Goal: Information Seeking & Learning: Learn about a topic

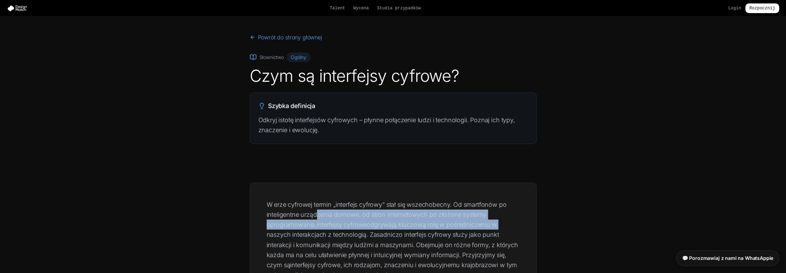
drag, startPoint x: 326, startPoint y: 213, endPoint x: 499, endPoint y: 223, distance: 173.0
click at [499, 223] on p "W erze cyfrowej termin „interfejs cyfrowy” stał się wszechobecny. Od smartfonów…" at bounding box center [393, 239] width 253 height 81
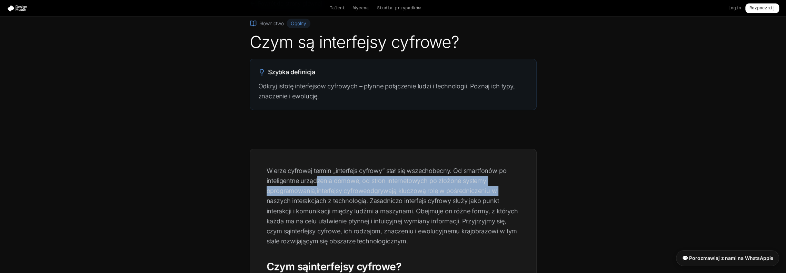
scroll to position [34, 0]
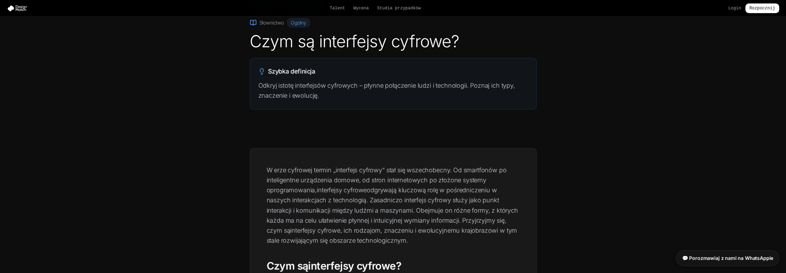
click at [455, 200] on font "odgrywają kluczową rolę w pośredniczeniu w naszych interakcjach z technologią. …" at bounding box center [392, 210] width 251 height 48
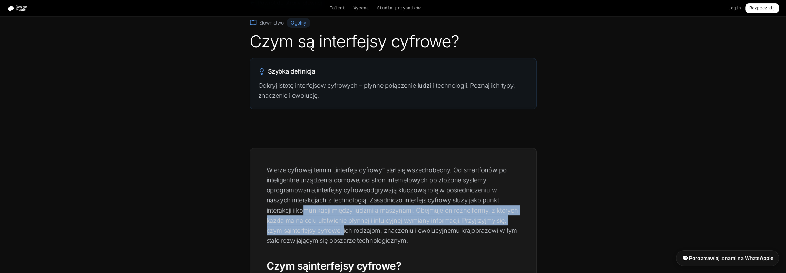
drag, startPoint x: 299, startPoint y: 210, endPoint x: 346, endPoint y: 233, distance: 52.3
click at [346, 233] on p "W erze cyfrowej termin „interfejs cyfrowy” stał się wszechobecny. Od smartfonów…" at bounding box center [393, 205] width 253 height 81
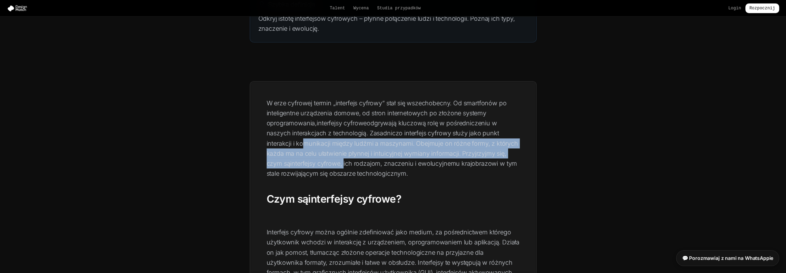
scroll to position [103, 0]
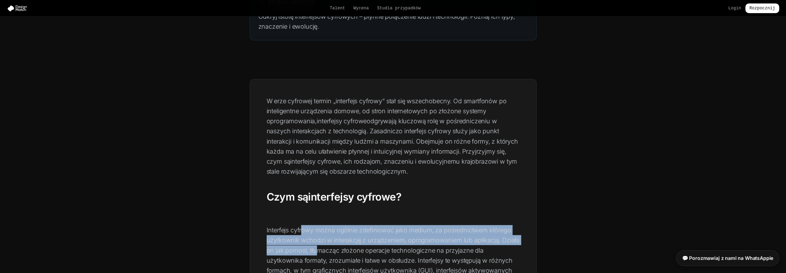
drag, startPoint x: 316, startPoint y: 230, endPoint x: 312, endPoint y: 245, distance: 15.3
click at [314, 248] on font "Interfejs cyfrowy można ogólnie zdefiniować jako medium, za pośrednictwem które…" at bounding box center [393, 255] width 253 height 58
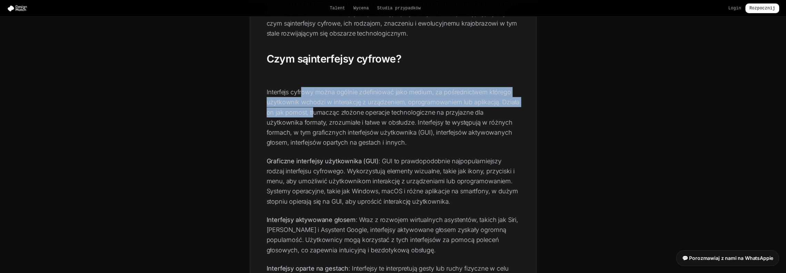
scroll to position [379, 0]
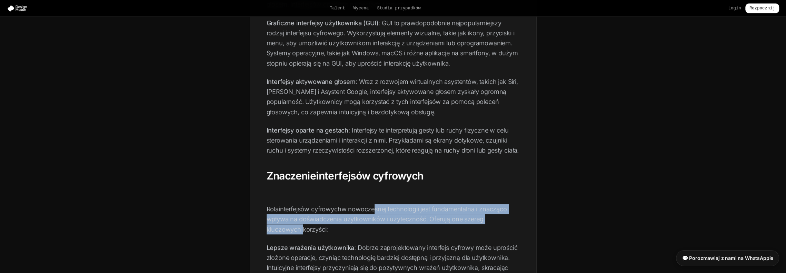
drag, startPoint x: 374, startPoint y: 209, endPoint x: 520, endPoint y: 217, distance: 146.4
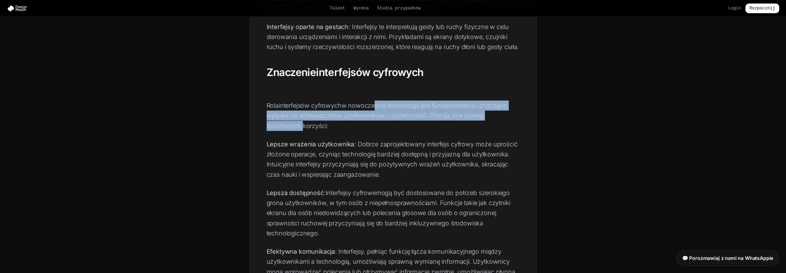
scroll to position [621, 0]
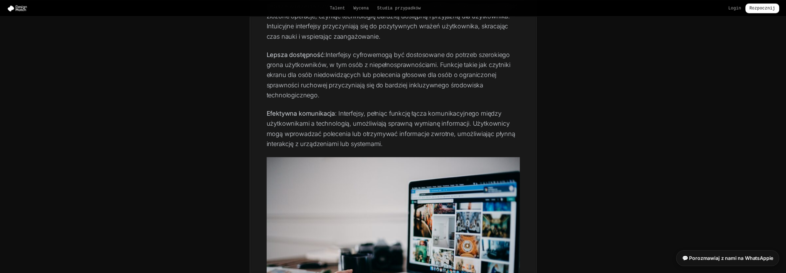
drag, startPoint x: 383, startPoint y: 144, endPoint x: 254, endPoint y: 113, distance: 132.8
click at [257, 114] on div "W erze cyfrowej termin „interfejs cyfrowy” stał się wszechobecny. Od smartfonów…" at bounding box center [393, 260] width 286 height 1397
click at [403, 134] on font ": Interfejsy, pełniąc funkcję łącza komunikacyjnego między użytkownikami a tech…" at bounding box center [391, 129] width 249 height 38
click at [427, 133] on font ": Interfejsy, pełniąc funkcję łącza komunikacyjnego między użytkownikami a tech…" at bounding box center [391, 129] width 249 height 38
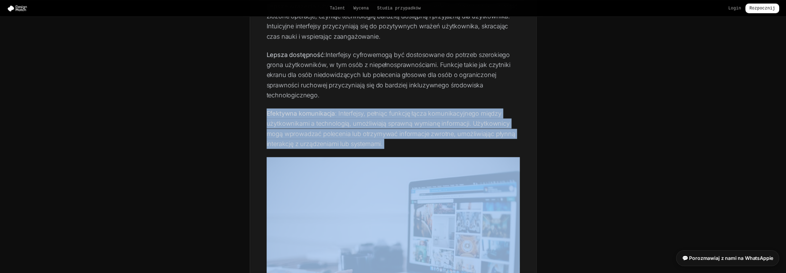
click at [427, 133] on font ": Interfejsy, pełniąc funkcję łącza komunikacyjnego między użytkownikami a tech…" at bounding box center [391, 129] width 249 height 38
click at [424, 116] on font ": Interfejsy, pełniąc funkcję łącza komunikacyjnego między użytkownikami a tech…" at bounding box center [391, 129] width 249 height 38
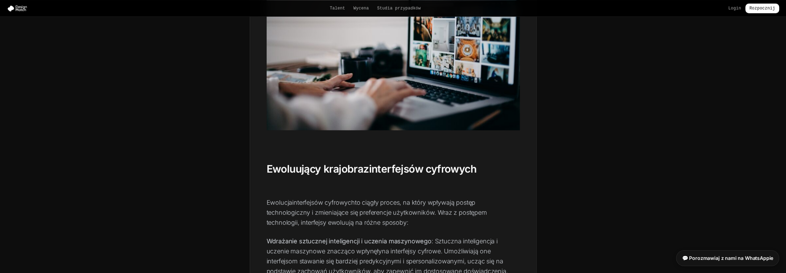
scroll to position [828, 0]
